Goal: Task Accomplishment & Management: Complete application form

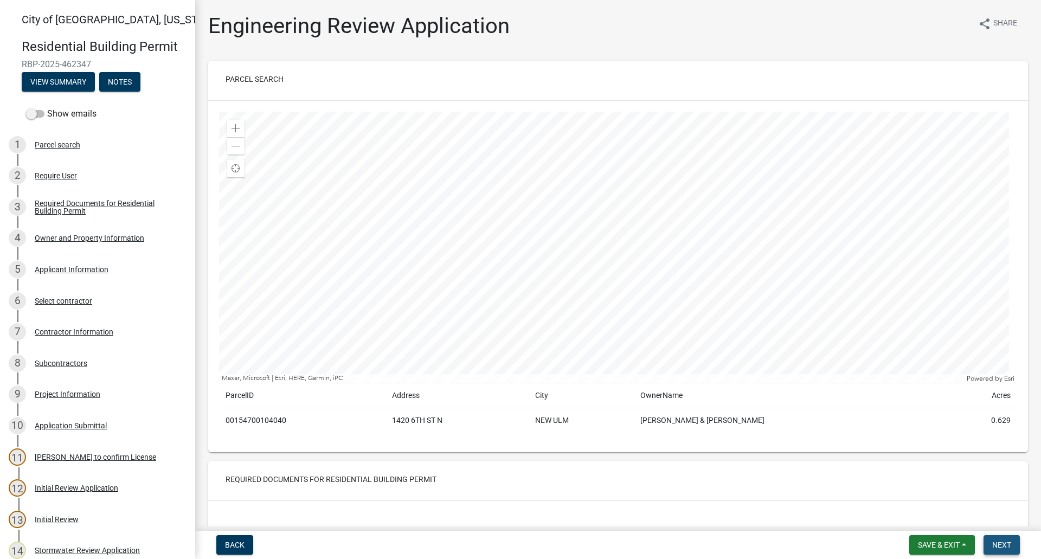
click at [1007, 544] on span "Next" at bounding box center [1001, 544] width 19 height 9
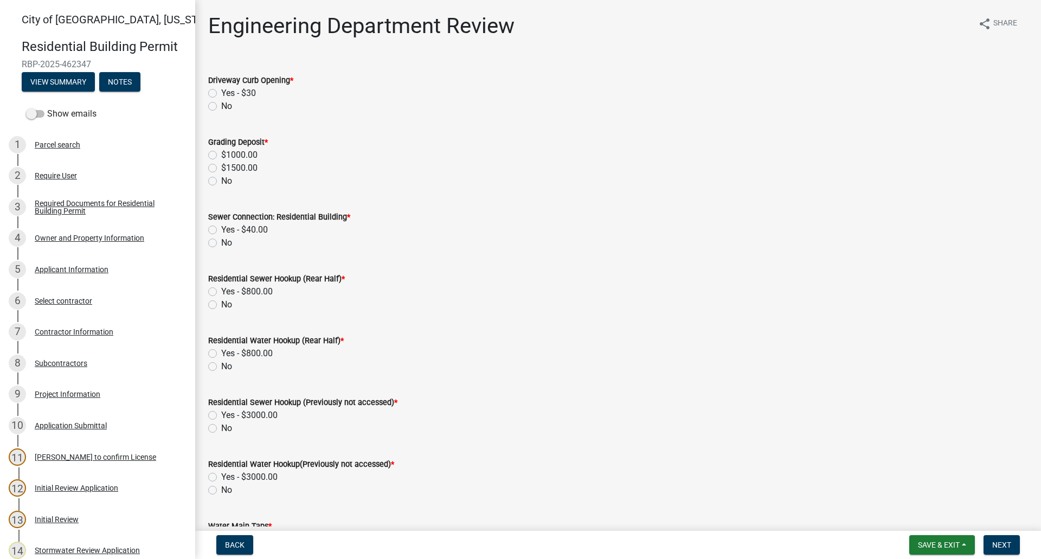
click at [221, 106] on label "No" at bounding box center [226, 106] width 11 height 13
click at [221, 106] on input "No" at bounding box center [224, 103] width 7 height 7
radio input "true"
click at [221, 231] on label "Yes - $40.00" at bounding box center [244, 229] width 47 height 13
click at [221, 230] on input "Yes - $40.00" at bounding box center [224, 226] width 7 height 7
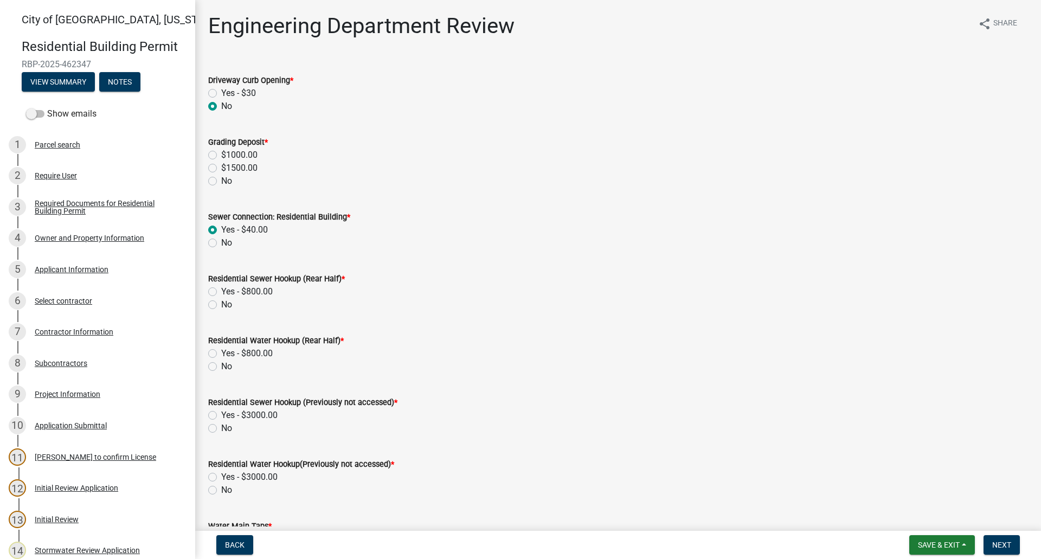
radio input "true"
click at [221, 415] on label "Yes - $3000.00" at bounding box center [249, 415] width 56 height 13
click at [221, 415] on input "Yes - $3000.00" at bounding box center [224, 412] width 7 height 7
radio input "true"
click at [221, 478] on label "Yes - $3000.00" at bounding box center [249, 477] width 56 height 13
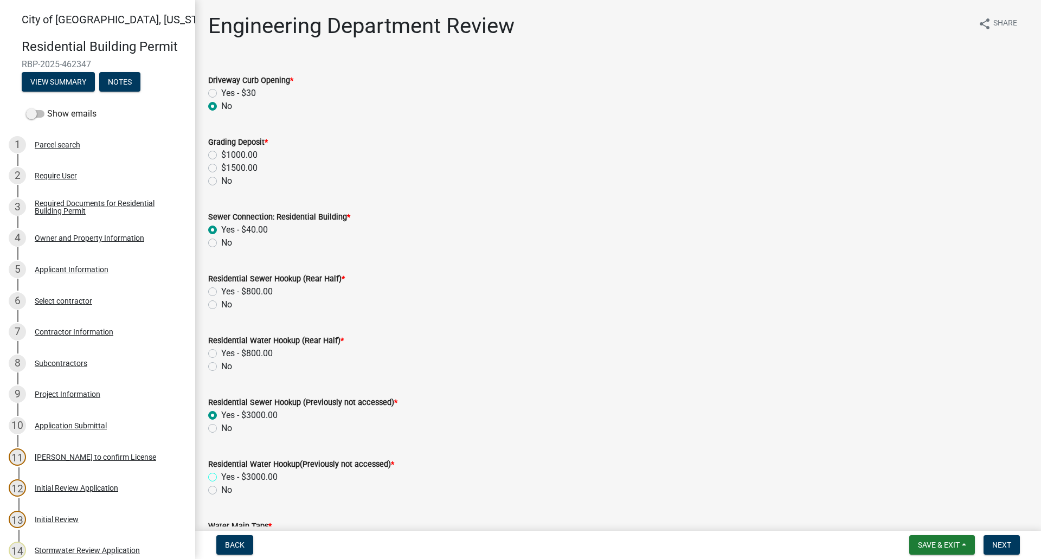
click at [221, 478] on input "Yes - $3000.00" at bounding box center [224, 474] width 7 height 7
radio input "true"
click at [221, 179] on label "No" at bounding box center [226, 181] width 11 height 13
click at [221, 179] on input "No" at bounding box center [224, 178] width 7 height 7
radio input "true"
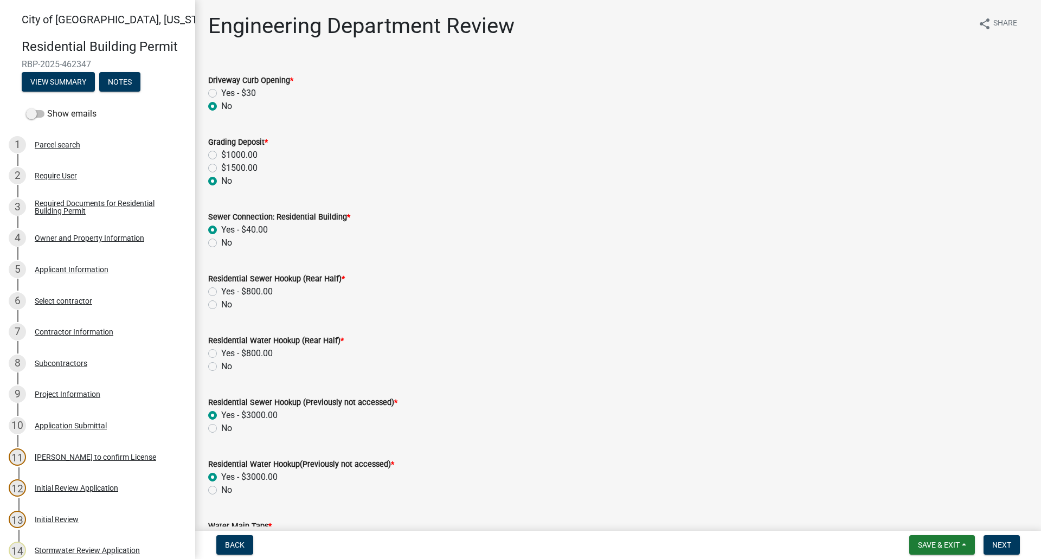
click at [208, 304] on div "Residential Sewer Hookup (Rear Half) * Yes - $800.00 No" at bounding box center [618, 285] width 836 height 52
click at [214, 310] on div "No" at bounding box center [618, 304] width 820 height 13
click at [221, 306] on label "No" at bounding box center [226, 304] width 11 height 13
click at [221, 305] on input "No" at bounding box center [224, 301] width 7 height 7
radio input "true"
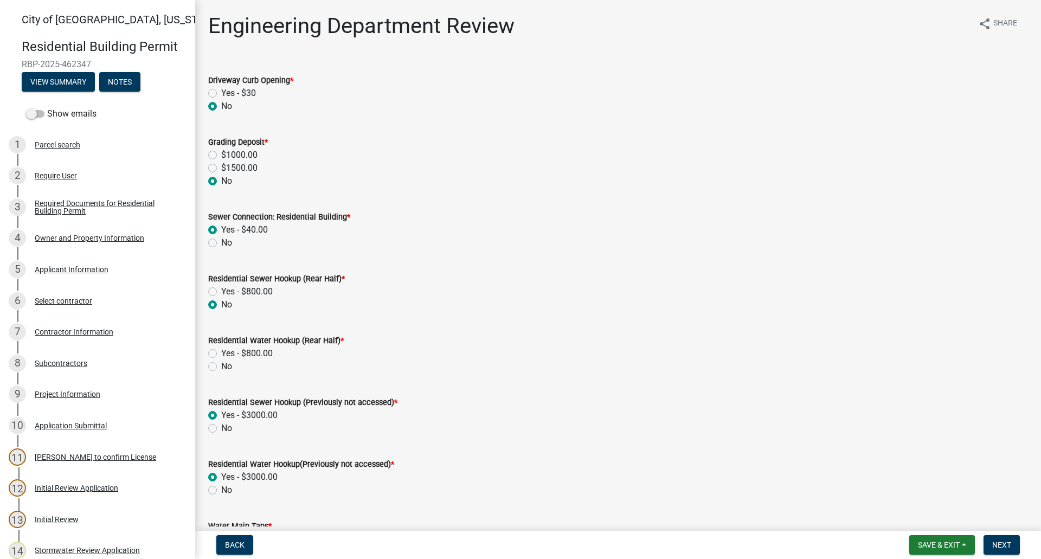
click at [221, 365] on label "No" at bounding box center [226, 366] width 11 height 13
click at [221, 365] on input "No" at bounding box center [224, 363] width 7 height 7
radio input "true"
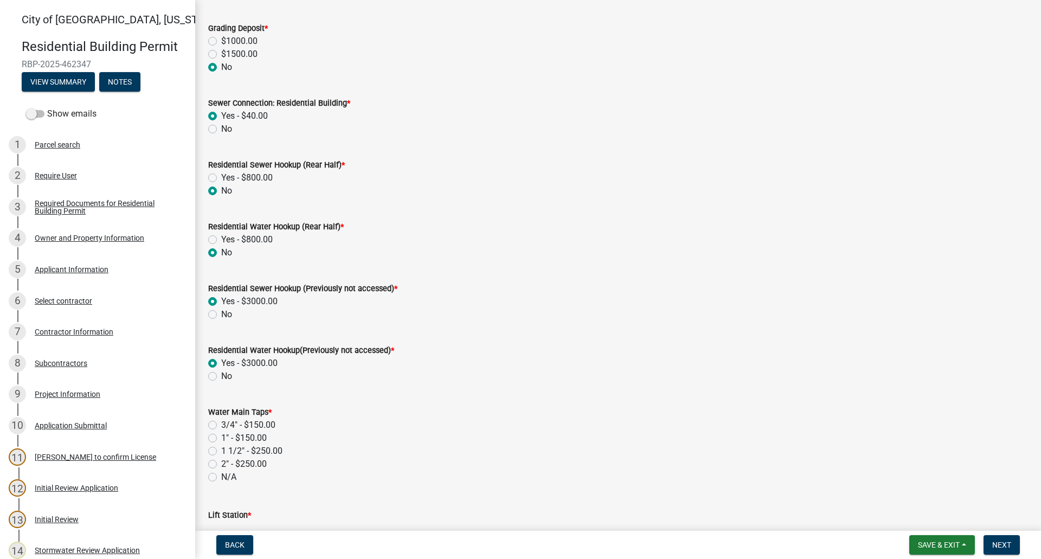
scroll to position [163, 0]
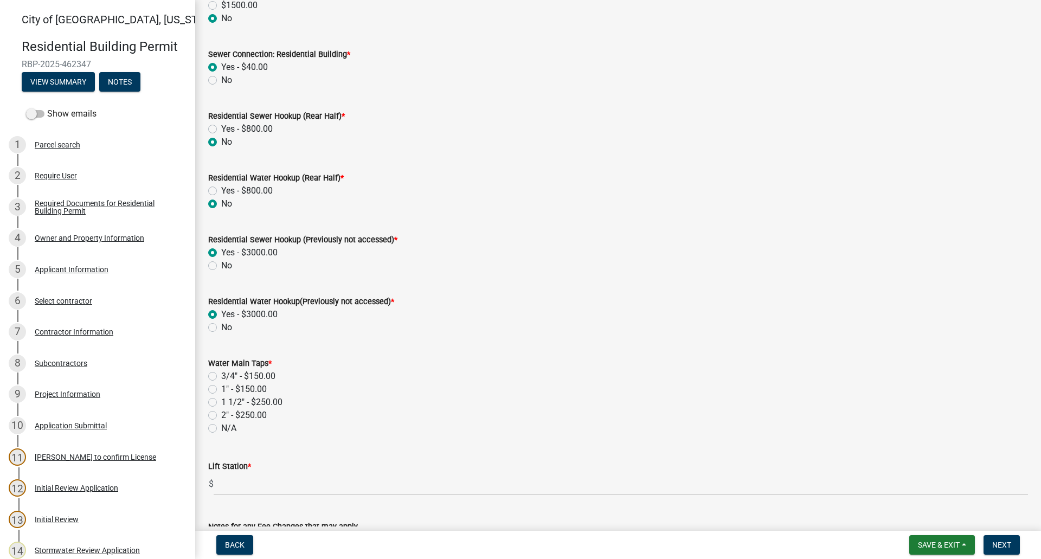
click at [221, 389] on label "1" - $150.00" at bounding box center [244, 389] width 46 height 13
click at [221, 389] on input "1" - $150.00" at bounding box center [224, 386] width 7 height 7
radio input "true"
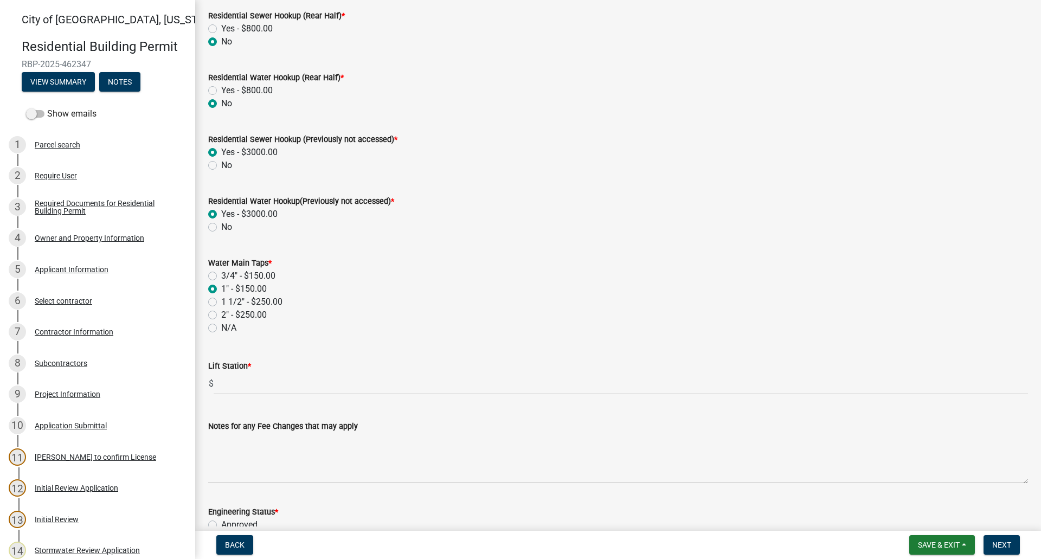
scroll to position [271, 0]
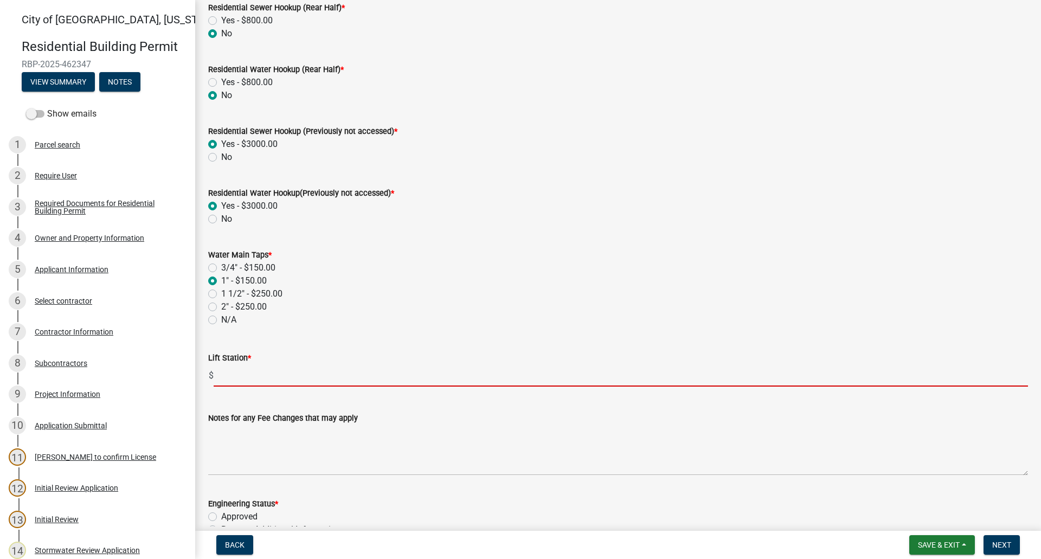
click at [255, 381] on input "text" at bounding box center [621, 375] width 814 height 22
type input "0"
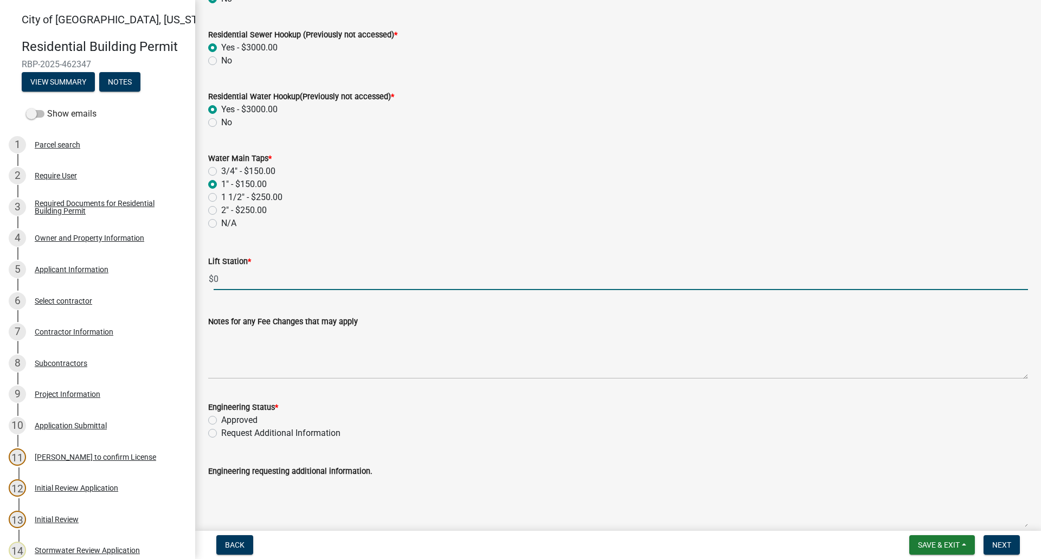
scroll to position [379, 0]
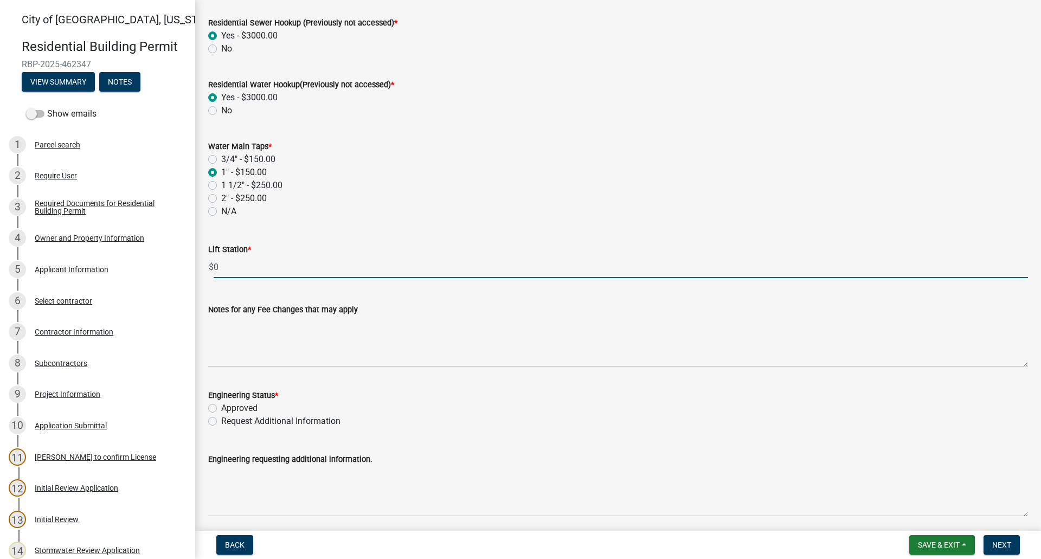
click at [221, 407] on label "Approved" at bounding box center [239, 408] width 36 height 13
click at [221, 407] on input "Approved" at bounding box center [224, 405] width 7 height 7
radio input "true"
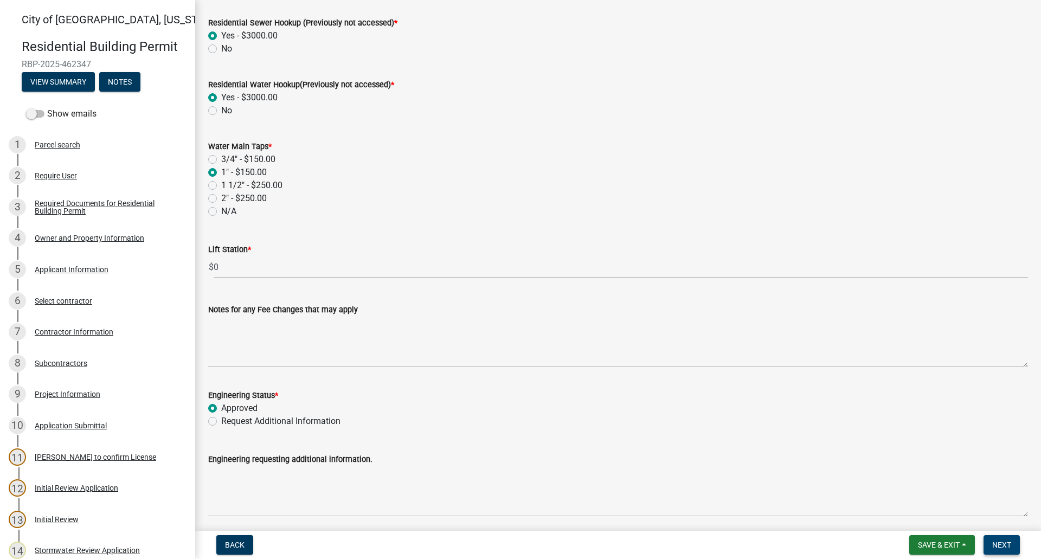
click at [995, 545] on span "Next" at bounding box center [1001, 544] width 19 height 9
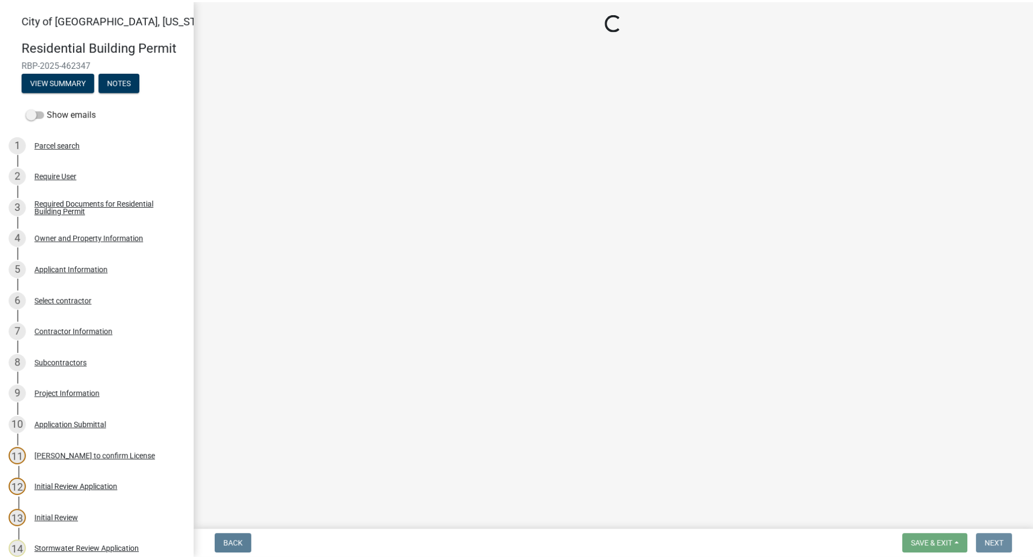
scroll to position [0, 0]
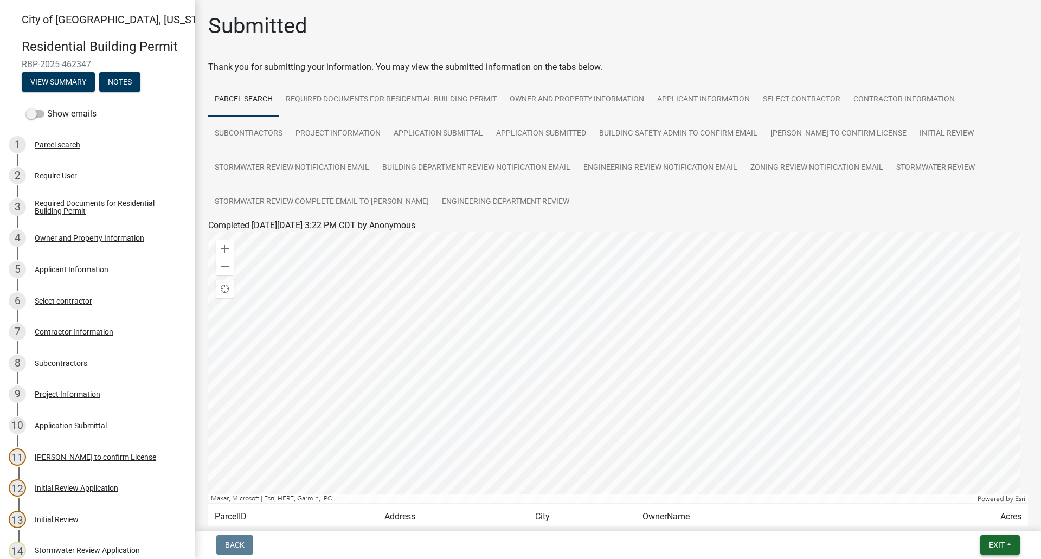
click at [1008, 542] on button "Exit" at bounding box center [1000, 545] width 40 height 20
click at [982, 513] on button "Save & Exit" at bounding box center [976, 517] width 87 height 26
